Goal: Information Seeking & Learning: Learn about a topic

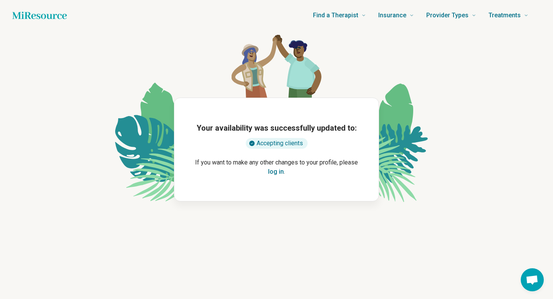
click at [42, 17] on icon "Home page" at bounding box center [39, 15] width 55 height 15
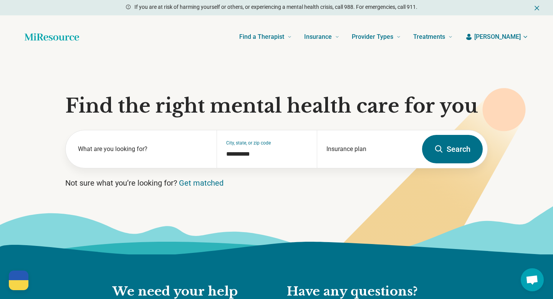
click at [467, 154] on button "Search" at bounding box center [452, 149] width 61 height 28
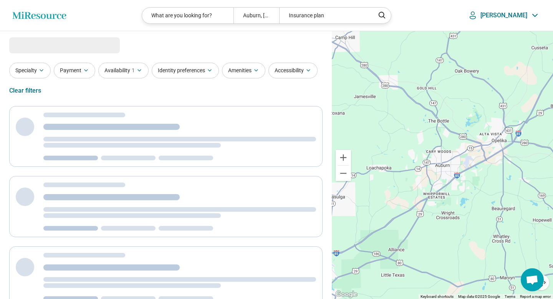
select select "***"
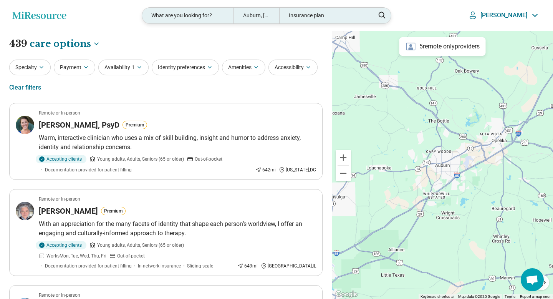
click at [201, 19] on div "What are you looking for?" at bounding box center [187, 16] width 91 height 16
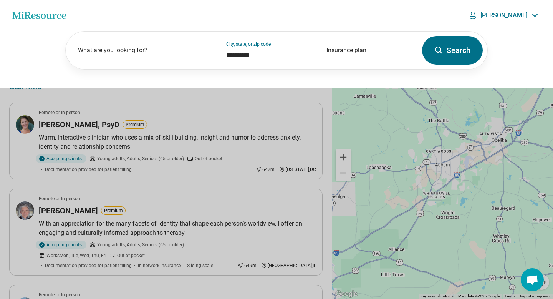
click at [189, 111] on button at bounding box center [276, 149] width 553 height 299
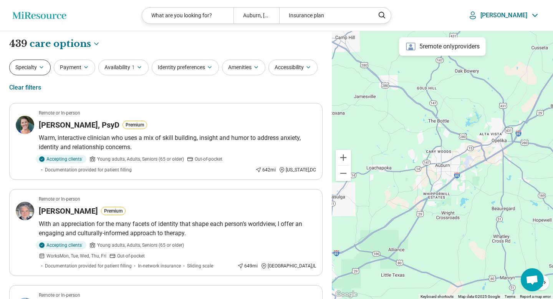
click at [33, 67] on button "Specialty" at bounding box center [29, 67] width 41 height 16
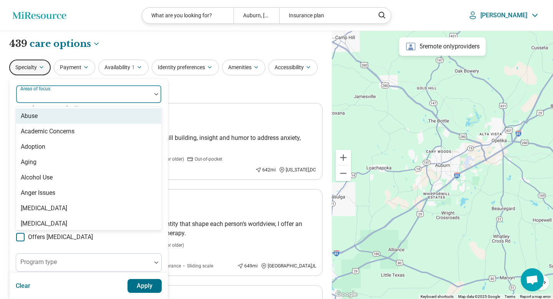
click at [55, 99] on div at bounding box center [83, 97] width 129 height 11
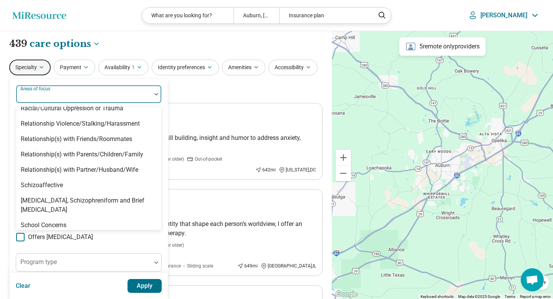
scroll to position [1199, 0]
click at [151, 17] on header "Miresource logo What are you looking for? [GEOGRAPHIC_DATA], AL Insurance plan …" at bounding box center [276, 15] width 553 height 31
